Goal: Task Accomplishment & Management: Complete application form

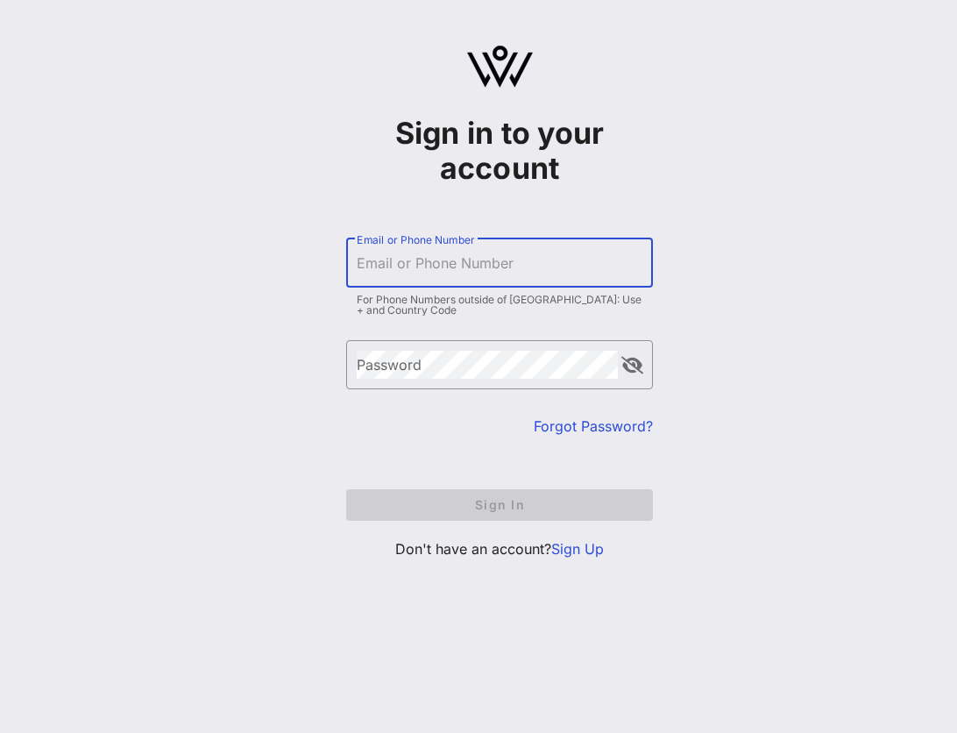
click at [444, 272] on input "Email or Phone Number" at bounding box center [500, 263] width 286 height 28
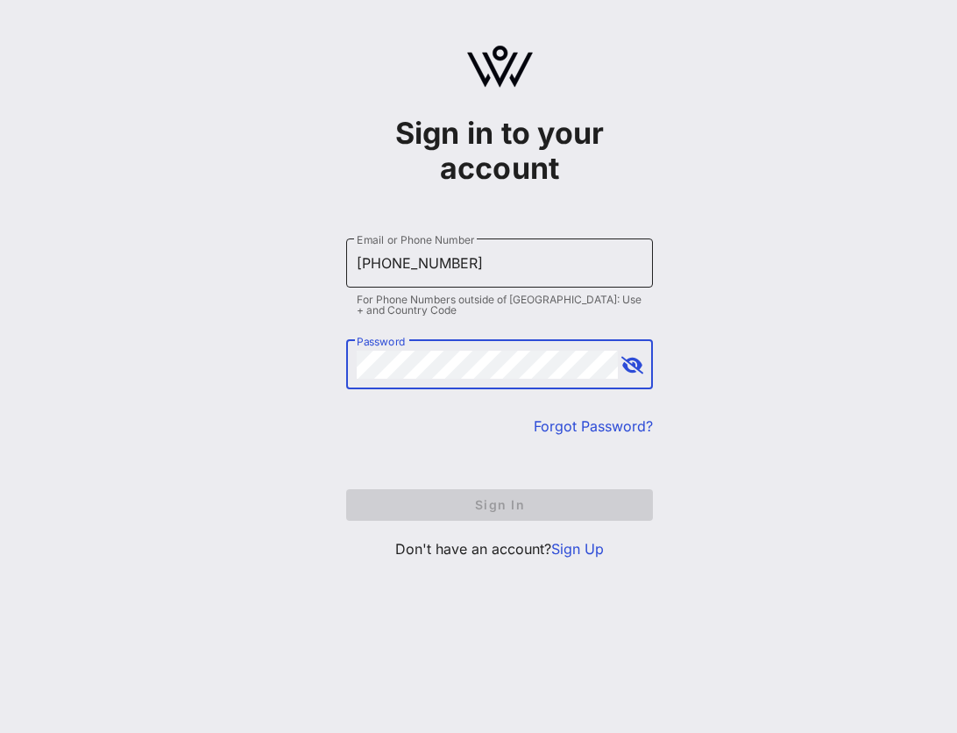
click at [419, 273] on input "[PHONE_NUMBER]" at bounding box center [500, 263] width 286 height 28
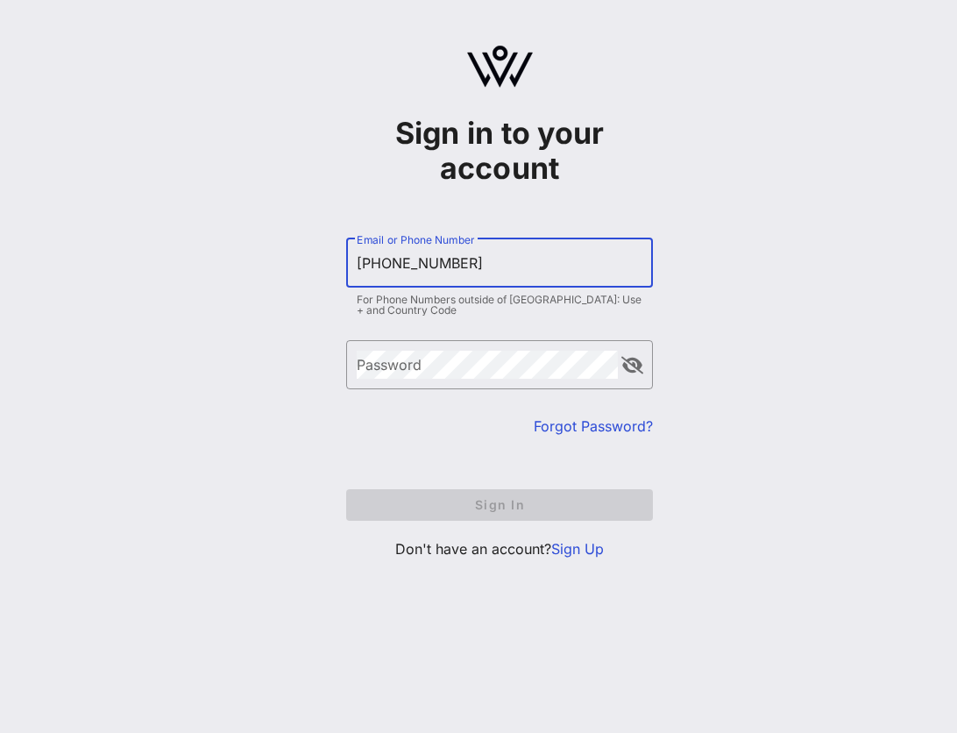
click at [419, 273] on input "[PHONE_NUMBER]" at bounding box center [500, 263] width 286 height 28
type input "[PERSON_NAME][EMAIL_ADDRESS][DOMAIN_NAME]"
click at [401, 352] on div "Password" at bounding box center [487, 364] width 261 height 49
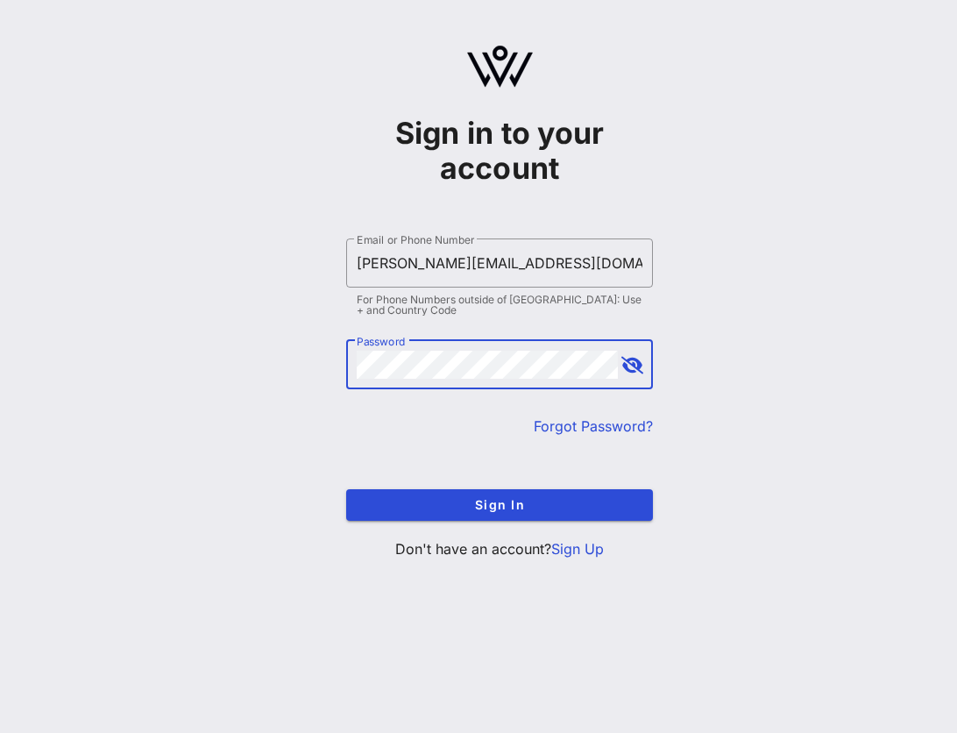
click at [346, 489] on button "Sign In" at bounding box center [499, 505] width 307 height 32
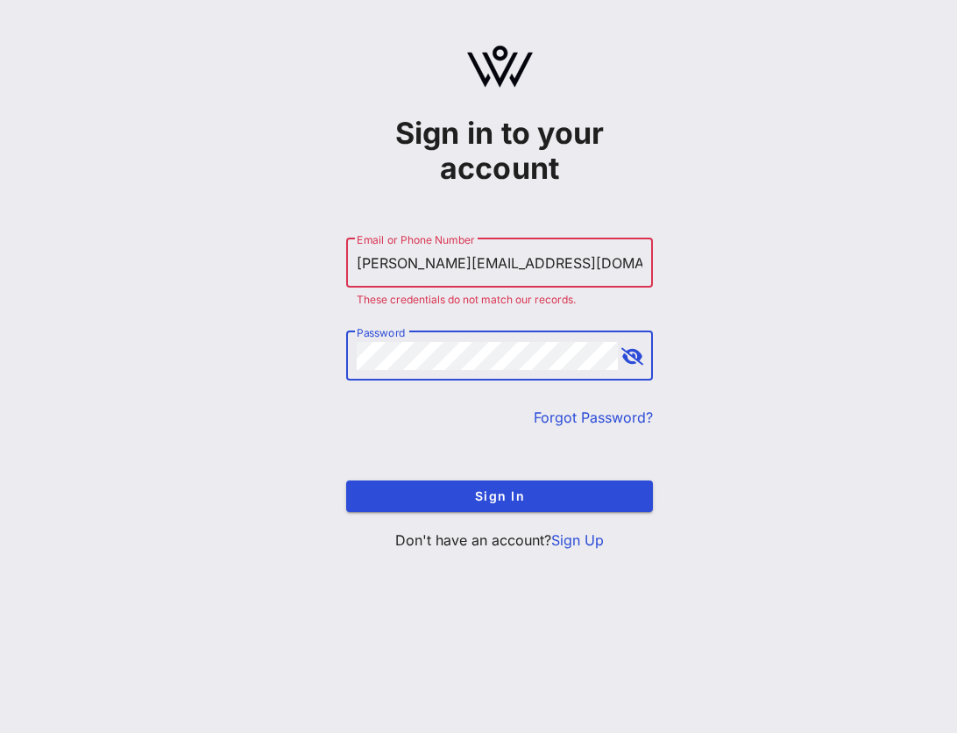
click at [563, 539] on link "Sign Up" at bounding box center [577, 540] width 53 height 18
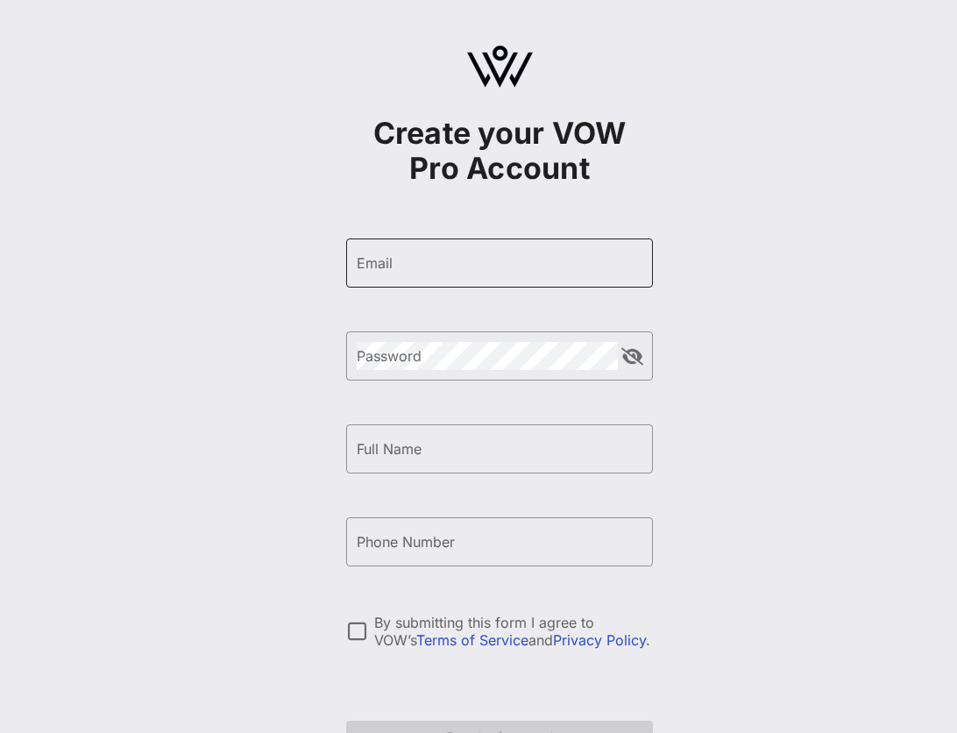
click at [481, 267] on input "Email" at bounding box center [500, 263] width 286 height 28
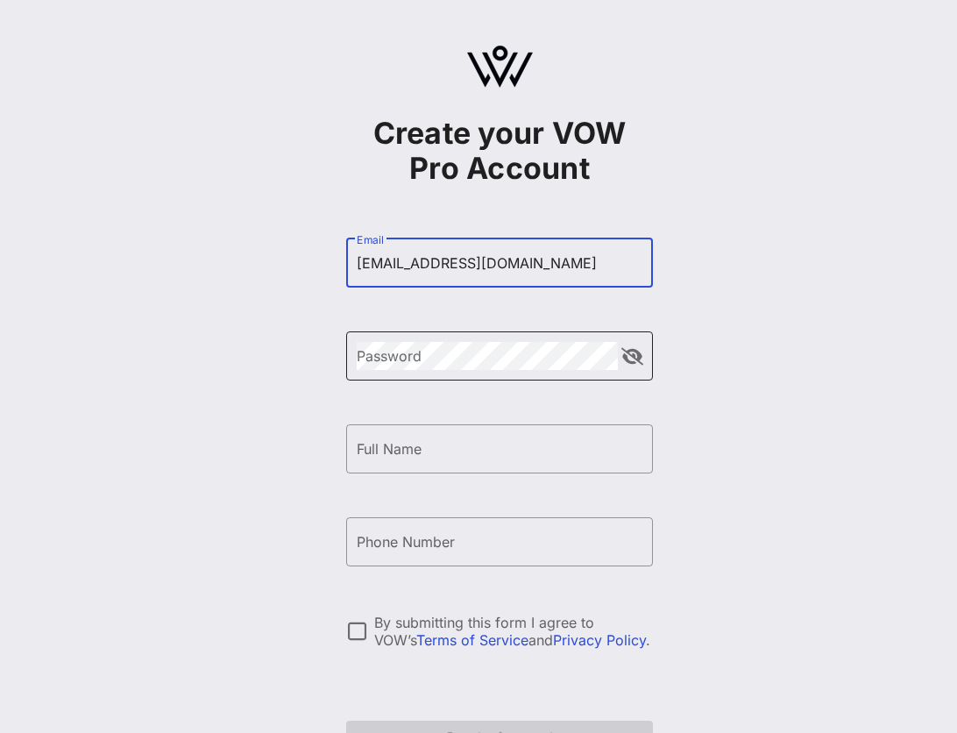
type input "[EMAIL_ADDRESS][DOMAIN_NAME]"
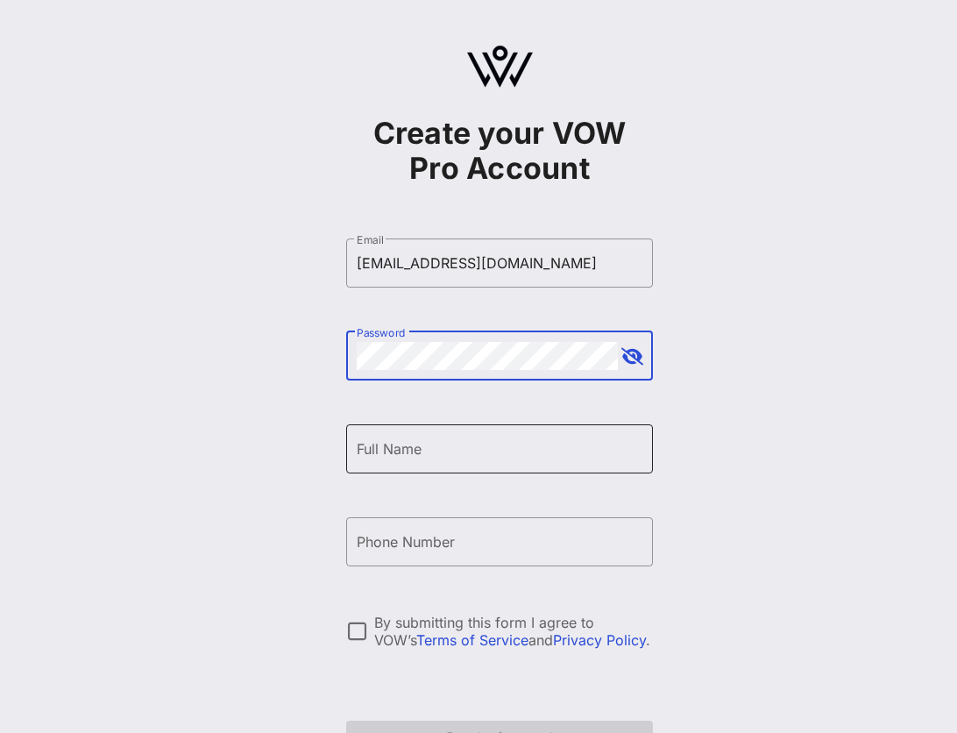
click at [393, 452] on input "Full Name" at bounding box center [500, 449] width 286 height 28
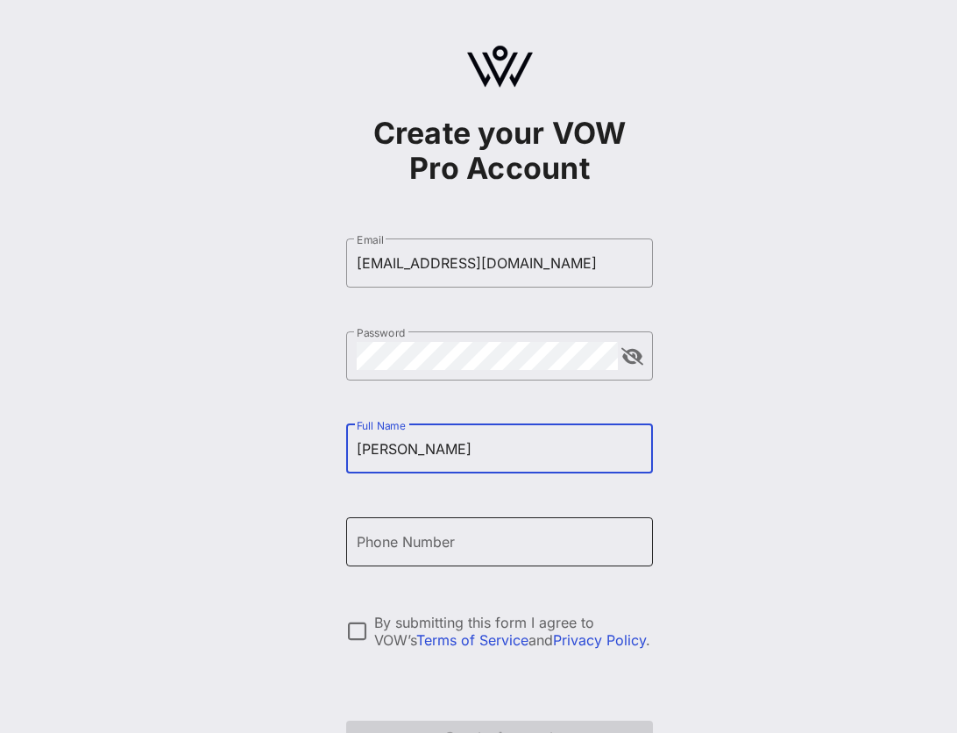
type input "[PERSON_NAME]"
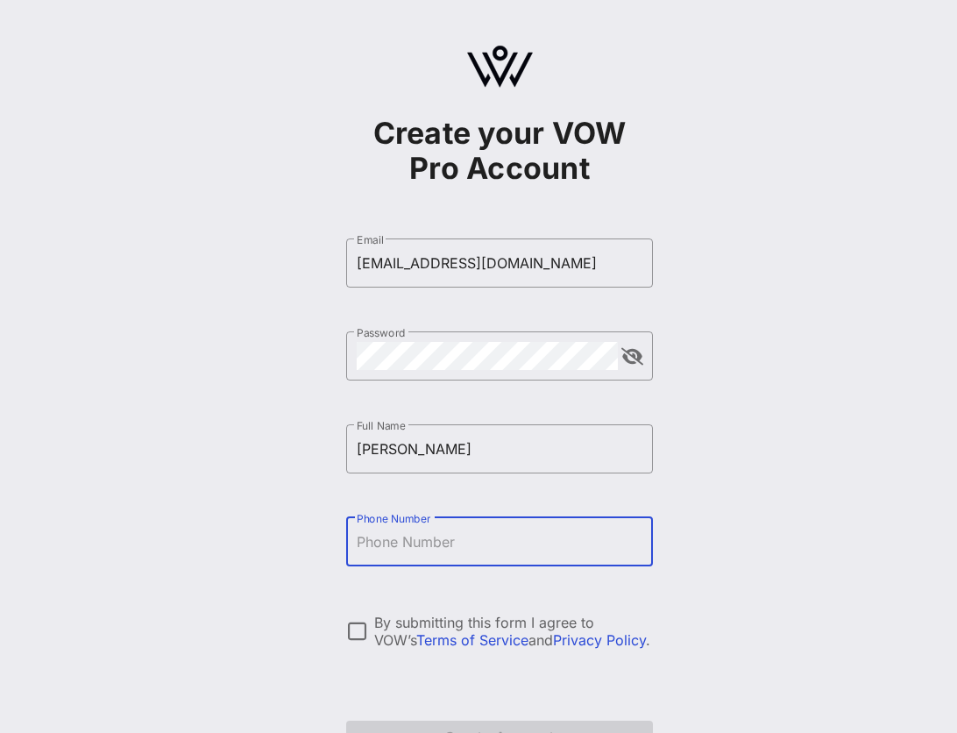
click at [374, 547] on input "Phone Number" at bounding box center [500, 542] width 286 height 28
type input "[PHONE_NUMBER]"
click at [346, 627] on div at bounding box center [357, 631] width 30 height 30
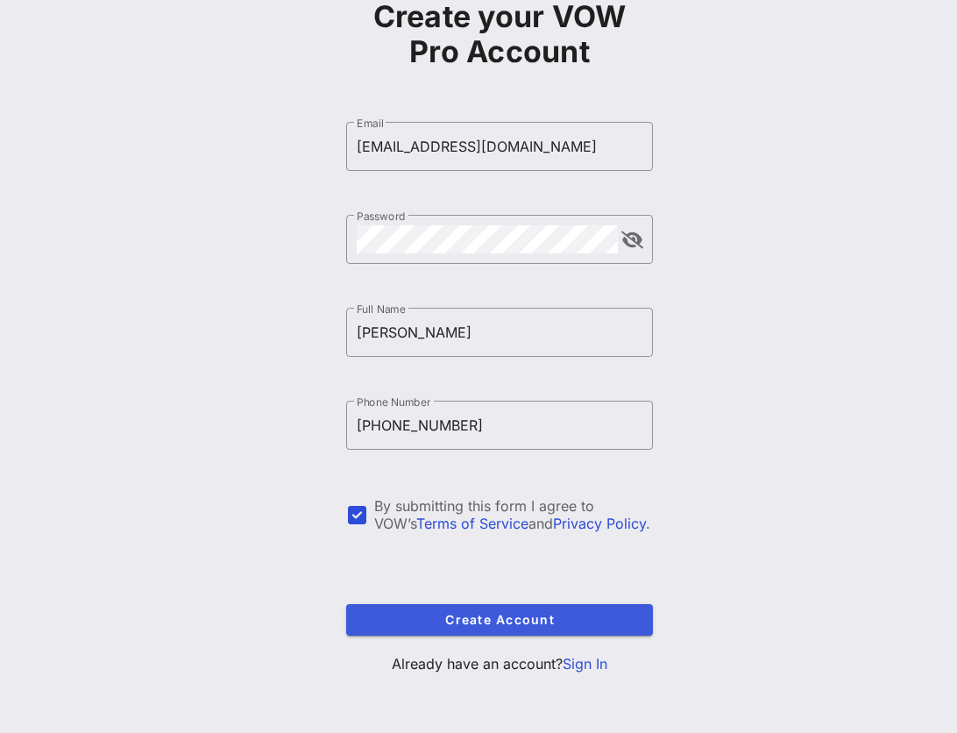
scroll to position [117, 0]
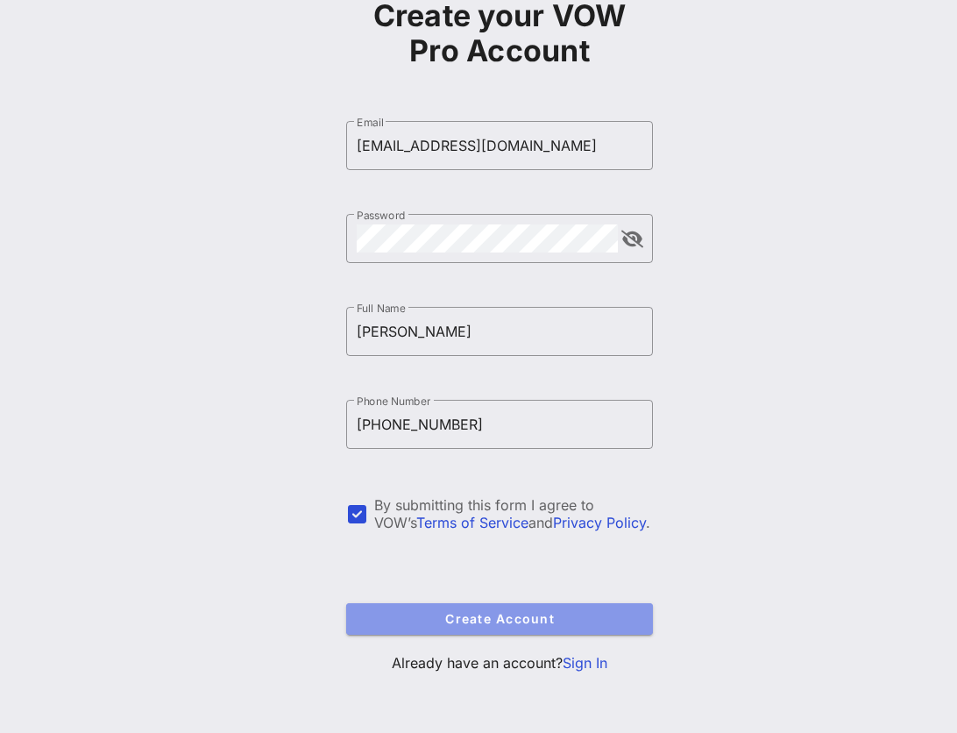
click at [421, 623] on span "Create Account" at bounding box center [499, 618] width 279 height 15
